Goal: Task Accomplishment & Management: Use online tool/utility

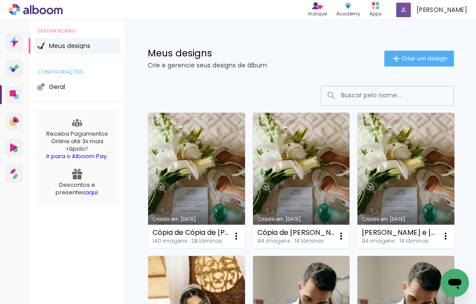
click at [426, 56] on span "Criar um design" at bounding box center [425, 59] width 46 height 6
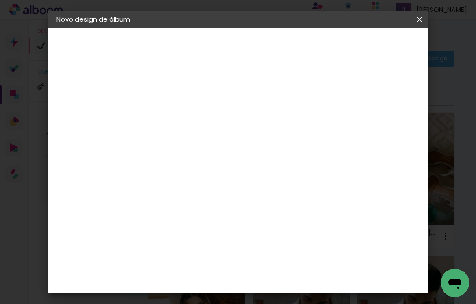
click at [201, 119] on input at bounding box center [201, 119] width 0 height 14
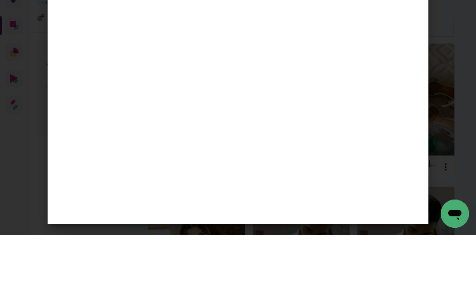
click at [201, 112] on input "restante Joyce e Dienes" at bounding box center [201, 119] width 0 height 14
type input "continuação [PERSON_NAME] e [PERSON_NAME]"
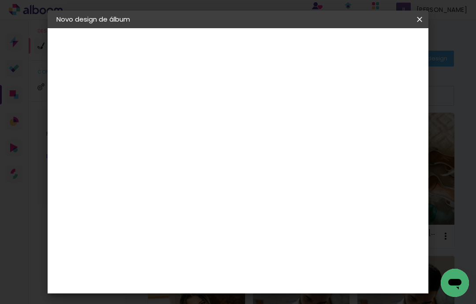
click at [0, 0] on slot "Avançar" at bounding box center [0, 0] width 0 height 0
click at [224, 171] on input at bounding box center [223, 167] width 89 height 11
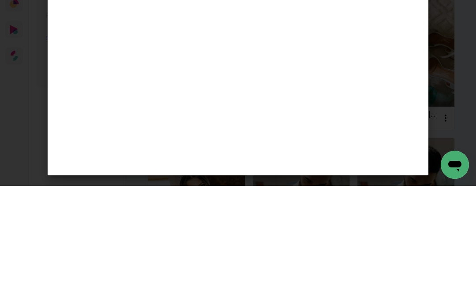
type input "lui"
type paper-input "lui"
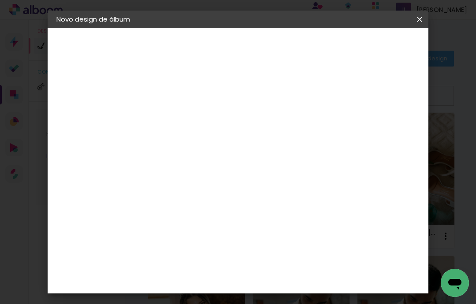
click at [0, 0] on slot "Tamanho Livre" at bounding box center [0, 0] width 0 height 0
click at [347, 142] on paper-item "Tamanho Livre" at bounding box center [308, 133] width 78 height 19
click at [235, 199] on div "[PERSON_NAME]" at bounding box center [224, 199] width 59 height 7
click at [242, 198] on div "[PERSON_NAME]" at bounding box center [224, 199] width 59 height 7
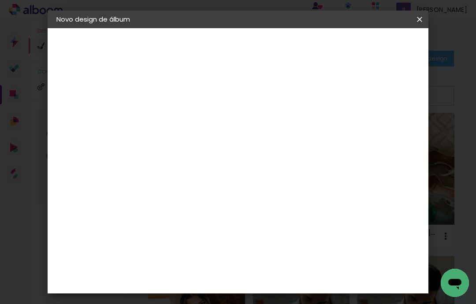
click at [0, 0] on slot "Avançar" at bounding box center [0, 0] width 0 height 0
click at [235, 147] on input "text" at bounding box center [218, 154] width 34 height 14
type input "Encadernados"
click at [260, 194] on span "30 x 60" at bounding box center [239, 203] width 41 height 18
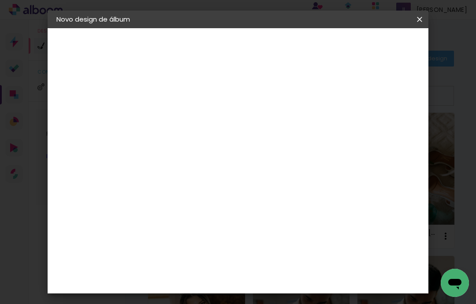
click at [0, 0] on slot "Avançar" at bounding box center [0, 0] width 0 height 0
click at [371, 50] on span "Iniciar design" at bounding box center [359, 50] width 24 height 12
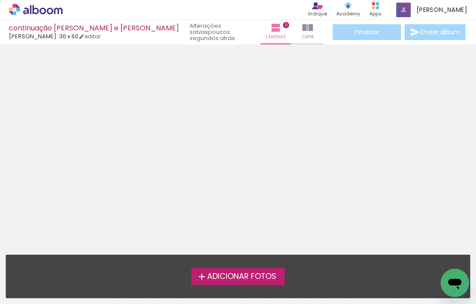
click at [247, 273] on span "Adicionar Fotos" at bounding box center [241, 277] width 69 height 8
click at [0, 0] on input "file" at bounding box center [0, 0] width 0 height 0
click at [249, 273] on span "Adicionar Fotos" at bounding box center [241, 277] width 69 height 8
click at [0, 0] on input "file" at bounding box center [0, 0] width 0 height 0
click at [235, 277] on span "Adicionar Fotos" at bounding box center [241, 277] width 69 height 8
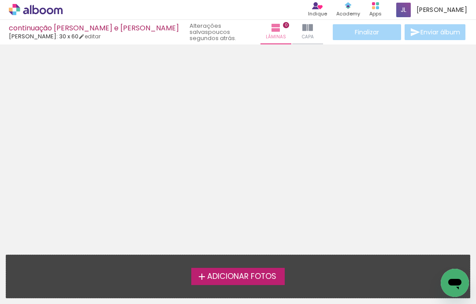
click at [0, 0] on input "file" at bounding box center [0, 0] width 0 height 0
click at [245, 273] on span "Adicionar Fotos" at bounding box center [241, 277] width 69 height 8
click at [0, 0] on input "file" at bounding box center [0, 0] width 0 height 0
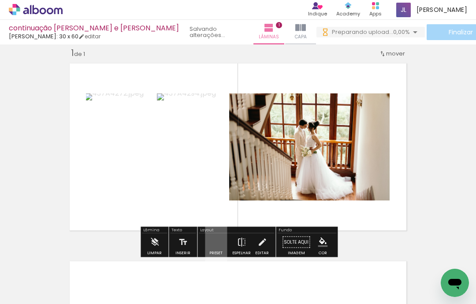
click at [247, 192] on quentale-layouter at bounding box center [238, 147] width 346 height 176
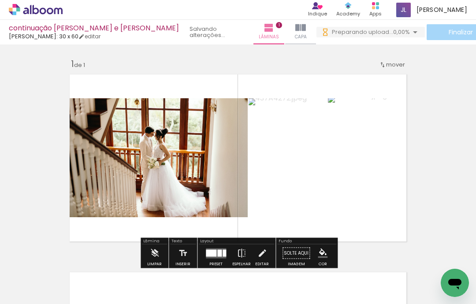
click at [431, 99] on div "Inserir lâmina 1 de 1" at bounding box center [238, 246] width 476 height 396
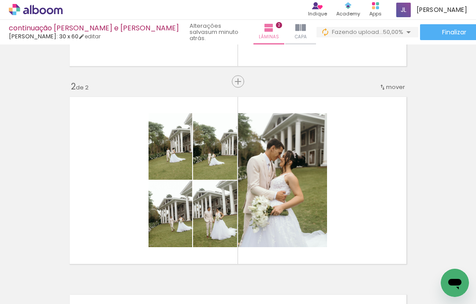
scroll to position [0, 154]
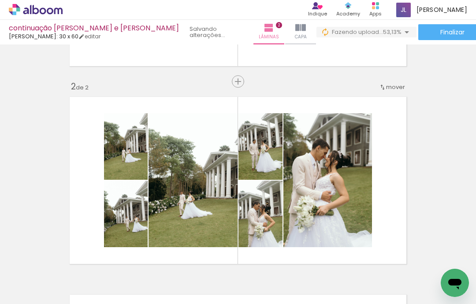
click at [418, 127] on div "Inserir lâmina 1 de 2 Inserir lâmina 2 de 2" at bounding box center [238, 169] width 476 height 594
click at [434, 160] on div "Inserir lâmina 1 de 2 Inserir lâmina 2 de 2" at bounding box center [238, 169] width 476 height 594
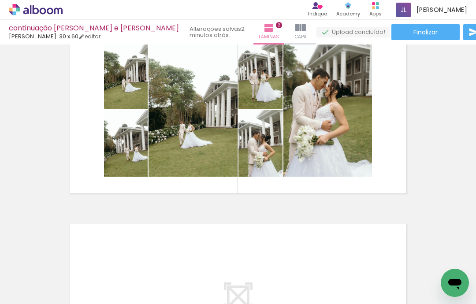
scroll to position [250, 0]
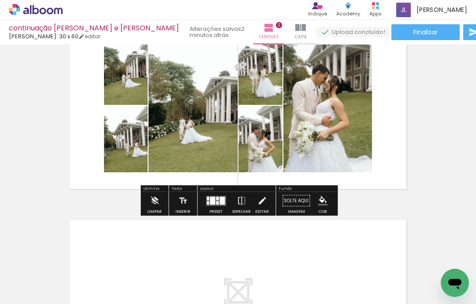
click at [224, 149] on quentale-layouter at bounding box center [238, 106] width 346 height 176
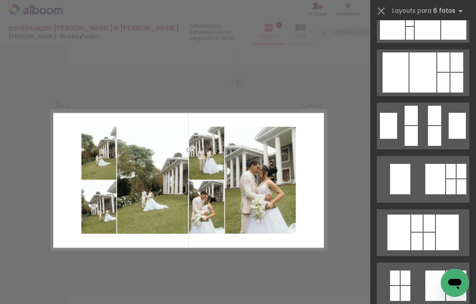
scroll to position [246, 0]
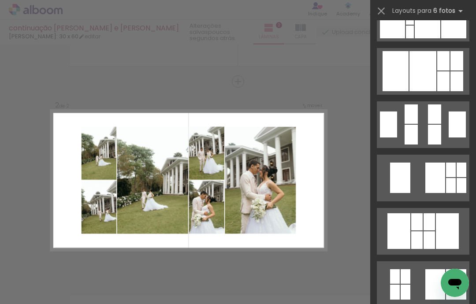
click at [438, 74] on div "Inserir lâmina 1 de 2 Inserir lâmina 2 de 2" at bounding box center [238, 169] width 476 height 594
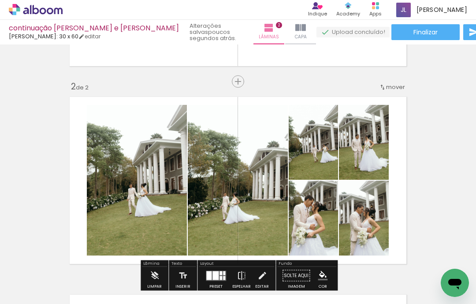
click at [264, 201] on div at bounding box center [237, 180] width 101 height 151
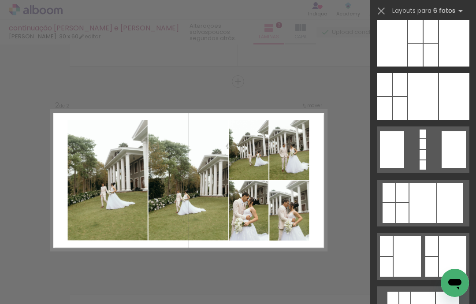
scroll to position [968, 0]
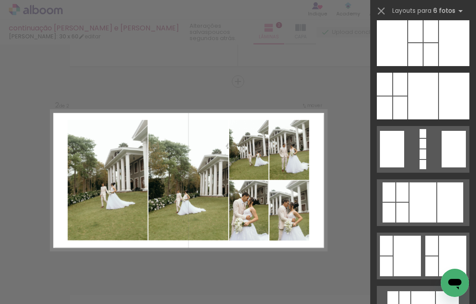
click at [438, 101] on div "Inserir lâmina 1 de 2 Inserir lâmina 2 de 2" at bounding box center [238, 169] width 476 height 594
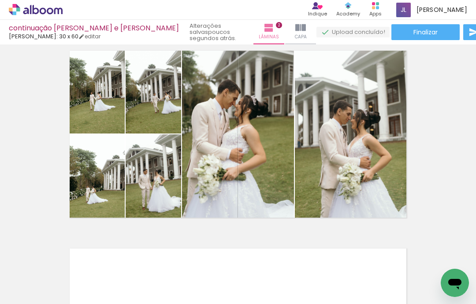
scroll to position [222, 0]
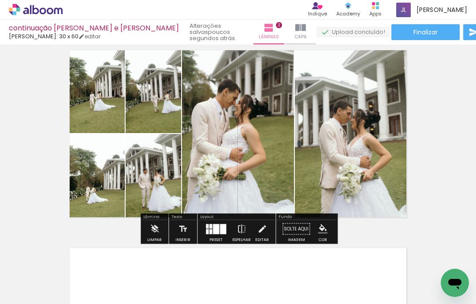
click at [253, 164] on div at bounding box center [237, 134] width 117 height 176
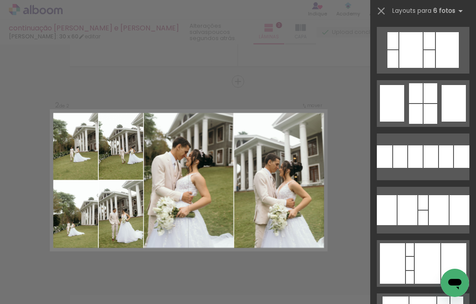
scroll to position [0, 0]
click at [439, 54] on div "Inserir lâmina 1 de 2 Inserir lâmina 2 de 2" at bounding box center [238, 169] width 476 height 594
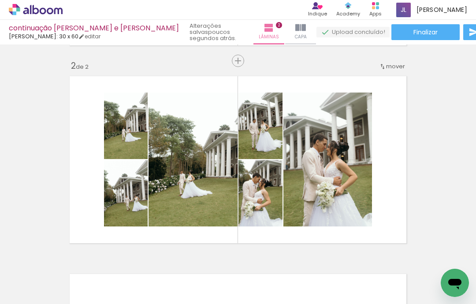
scroll to position [197, 0]
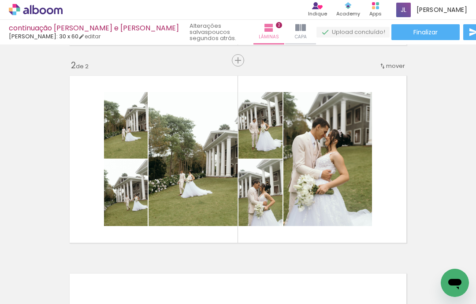
click at [431, 115] on div "Inserir lâmina 1 de 2 Inserir lâmina 2 de 2" at bounding box center [238, 148] width 476 height 594
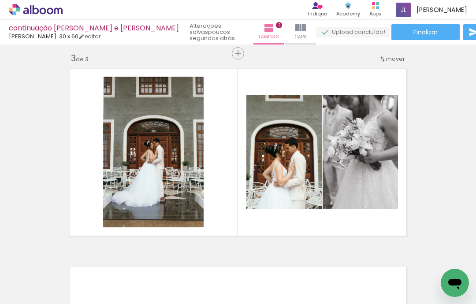
scroll to position [420, 0]
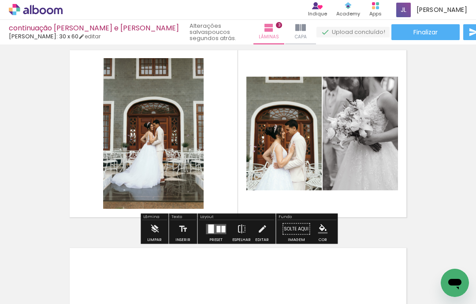
click at [243, 175] on quentale-layouter at bounding box center [238, 134] width 346 height 176
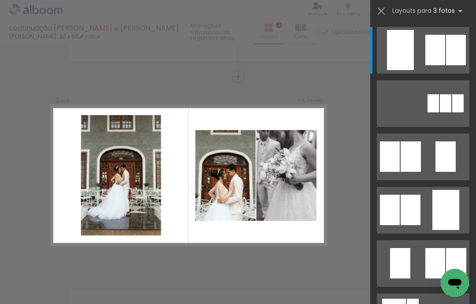
scroll to position [375, 0]
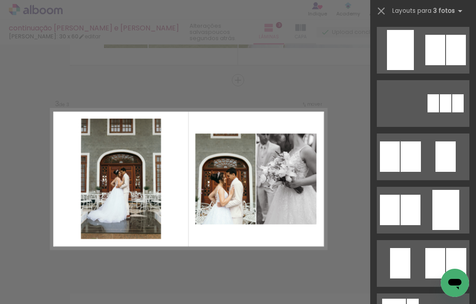
click at [435, 52] on div at bounding box center [435, 50] width 20 height 30
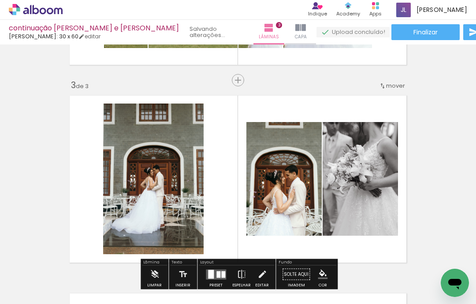
click at [407, 50] on div "Inserir lâmina 1 de 3 Inserir lâmina 2 de 3 Inserir lâmina 3 de 3" at bounding box center [238, 69] width 476 height 792
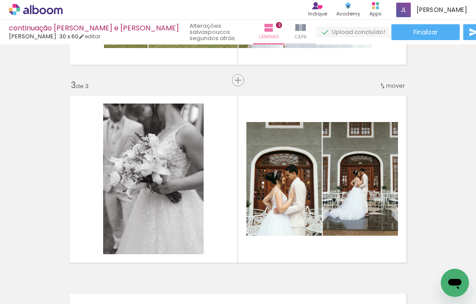
click at [442, 155] on div "Inserir lâmina 1 de 3 Inserir lâmina 2 de 3 Inserir lâmina 3 de 3" at bounding box center [238, 69] width 476 height 792
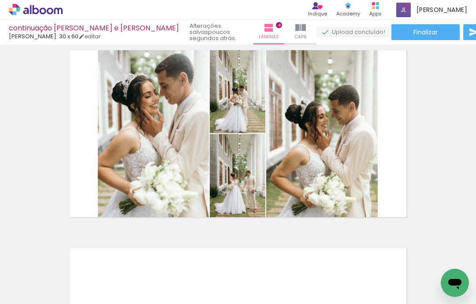
scroll to position [622, 0]
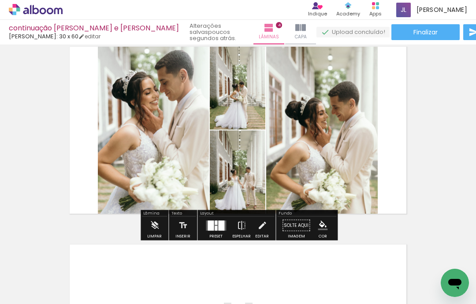
click at [247, 217] on paper-button "Espelhar" at bounding box center [241, 228] width 23 height 22
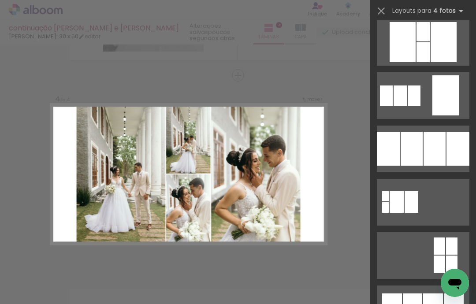
scroll to position [862, 0]
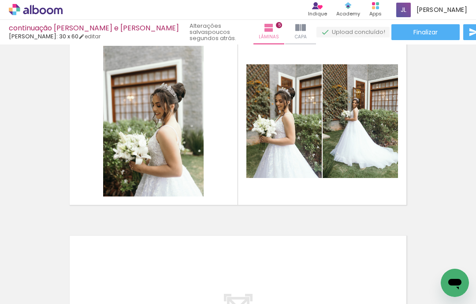
scroll to position [829, 0]
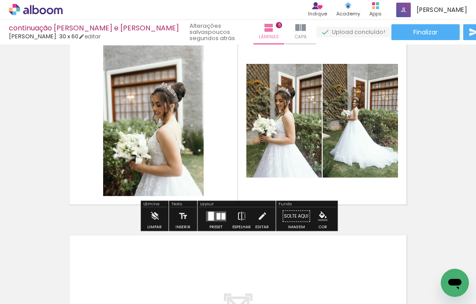
click at [231, 154] on quentale-layouter at bounding box center [238, 121] width 346 height 176
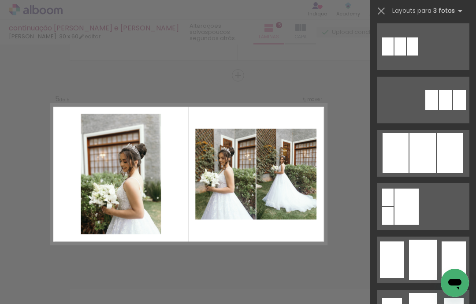
scroll to position [489, 0]
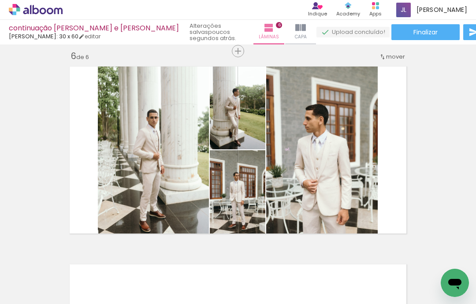
scroll to position [1008, 0]
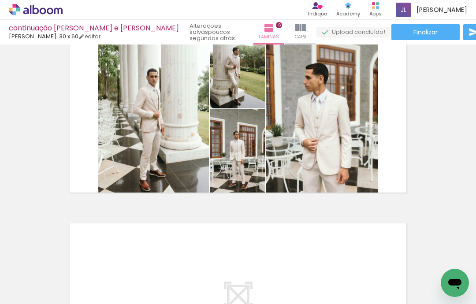
scroll to position [1043, 0]
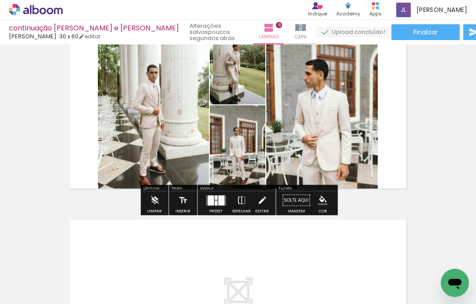
click at [250, 149] on div at bounding box center [237, 149] width 59 height 88
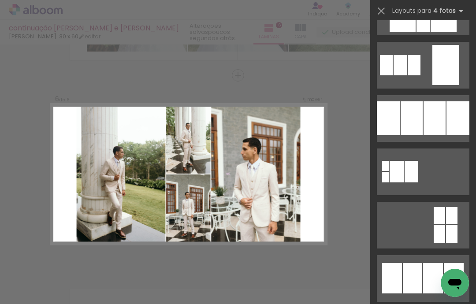
scroll to position [892, 0]
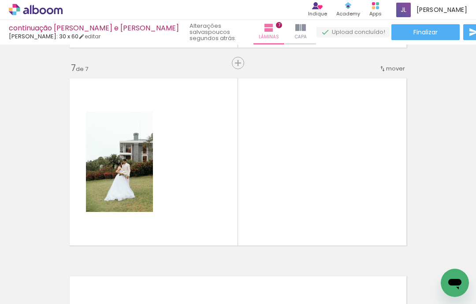
scroll to position [1173, 0]
